Goal: Find specific page/section: Find specific page/section

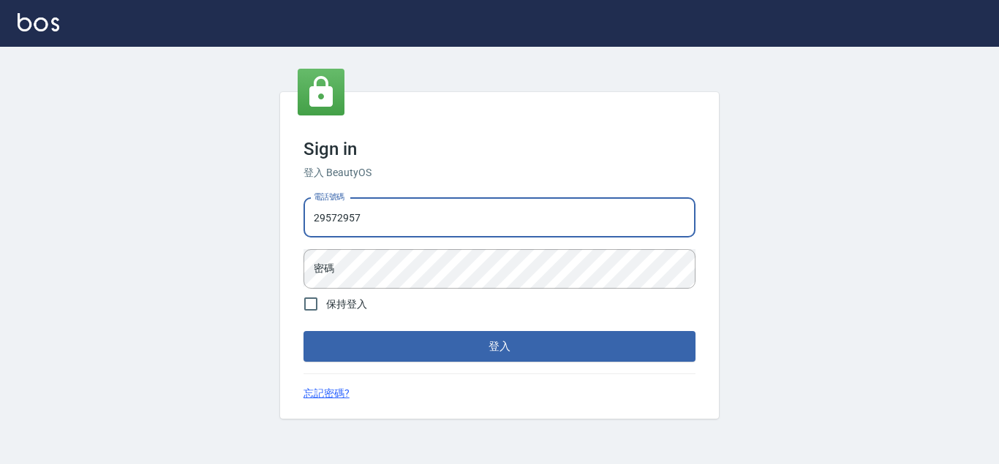
type input "29572957"
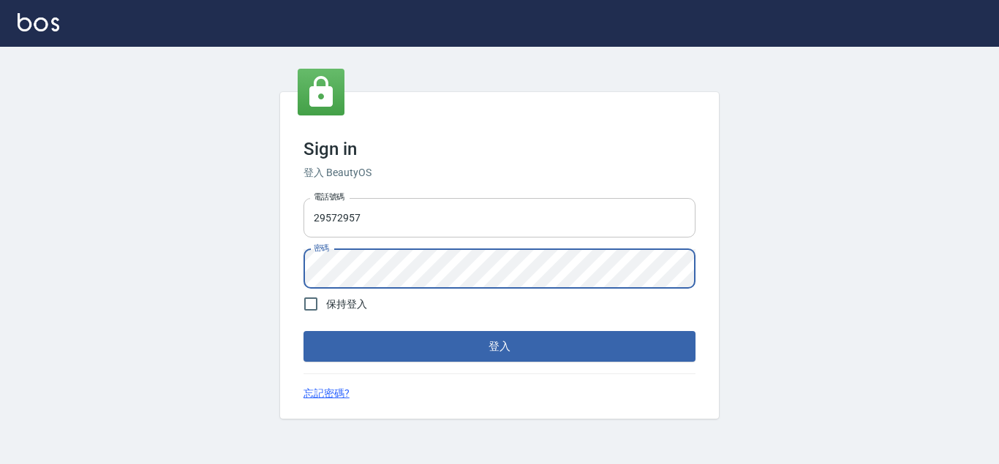
click at [303, 331] on button "登入" at bounding box center [499, 346] width 392 height 31
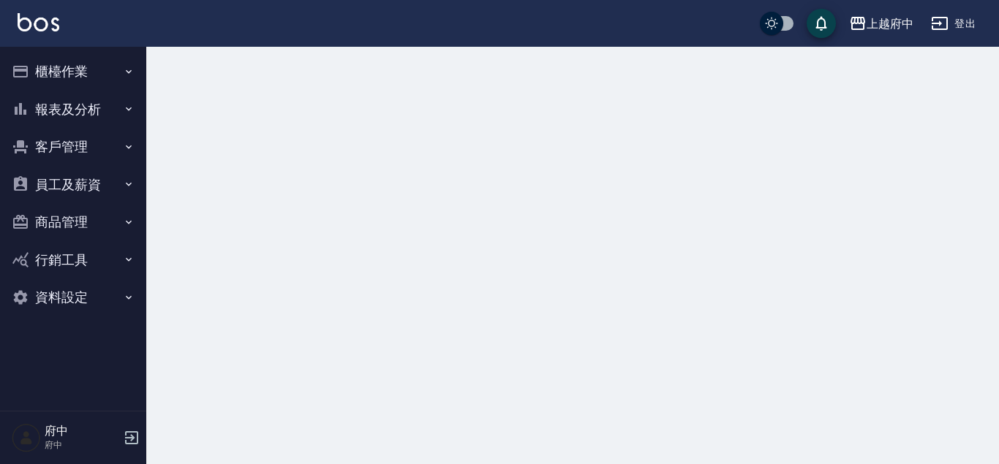
click at [79, 151] on button "客戶管理" at bounding box center [73, 147] width 135 height 38
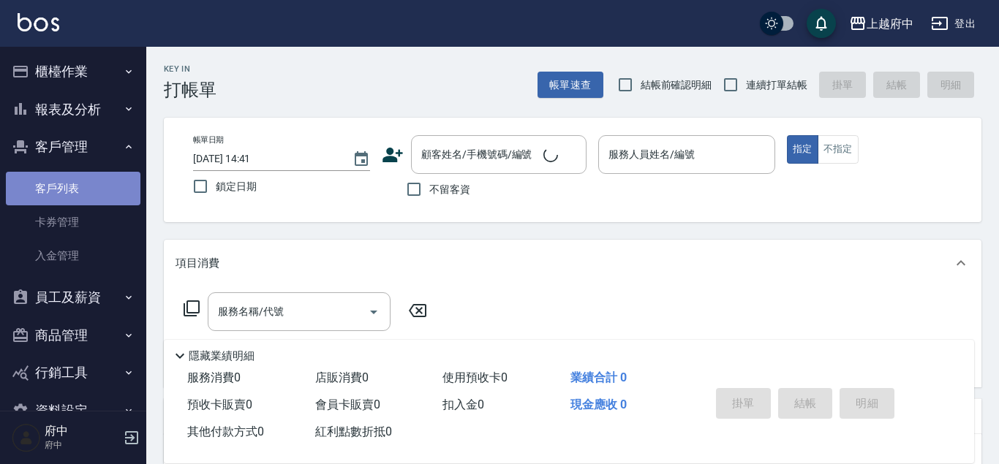
click at [80, 188] on link "客戶列表" at bounding box center [73, 189] width 135 height 34
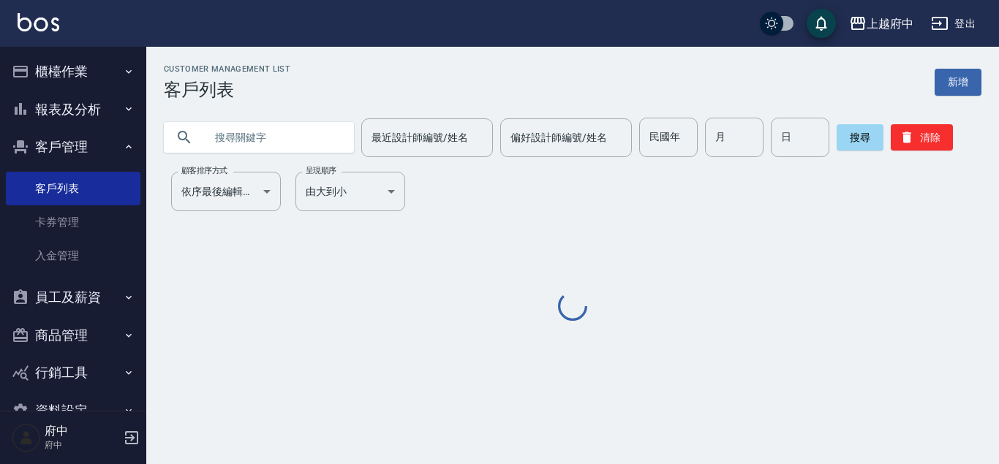
click at [273, 146] on input "text" at bounding box center [273, 137] width 137 height 39
paste input "0903942162"
type input "0903942162"
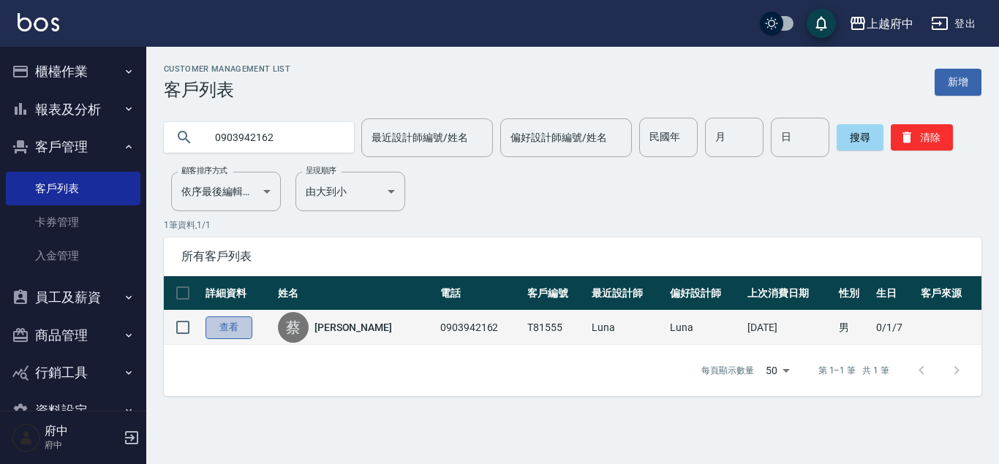
click at [222, 326] on link "查看" at bounding box center [228, 328] width 47 height 23
